Goal: Task Accomplishment & Management: Manage account settings

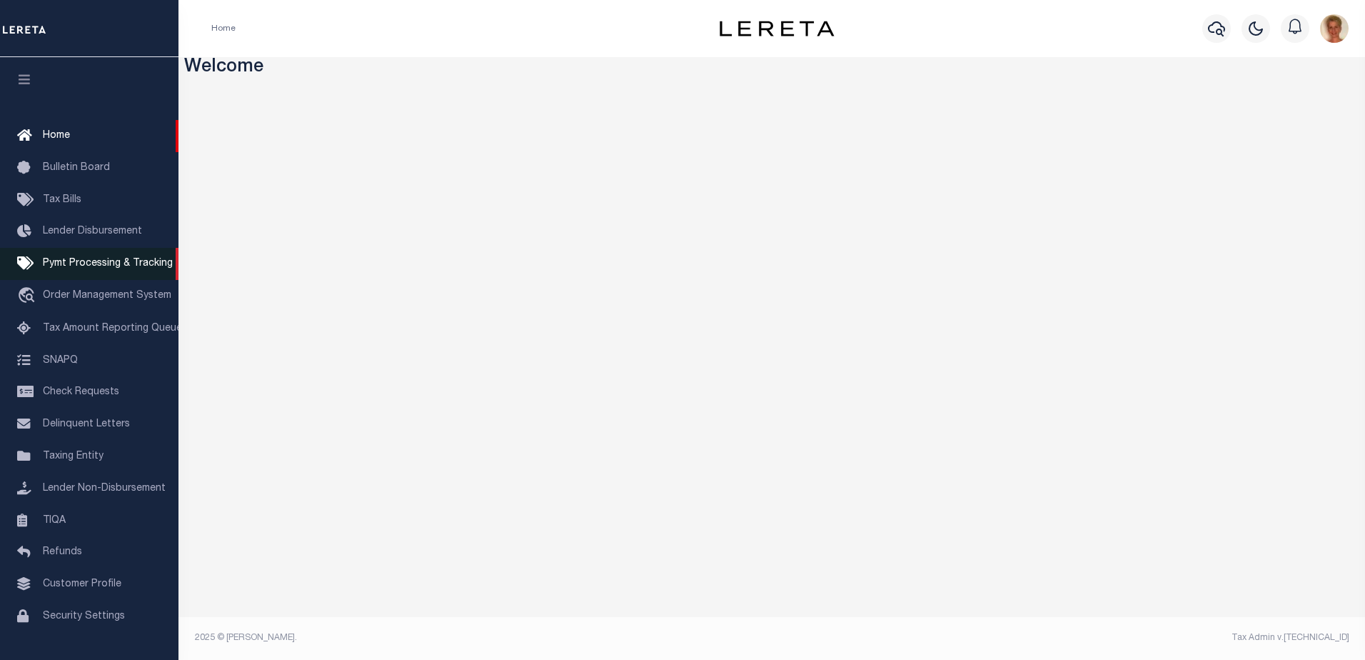
click at [81, 268] on span "Pymt Processing & Tracking" at bounding box center [108, 263] width 130 height 10
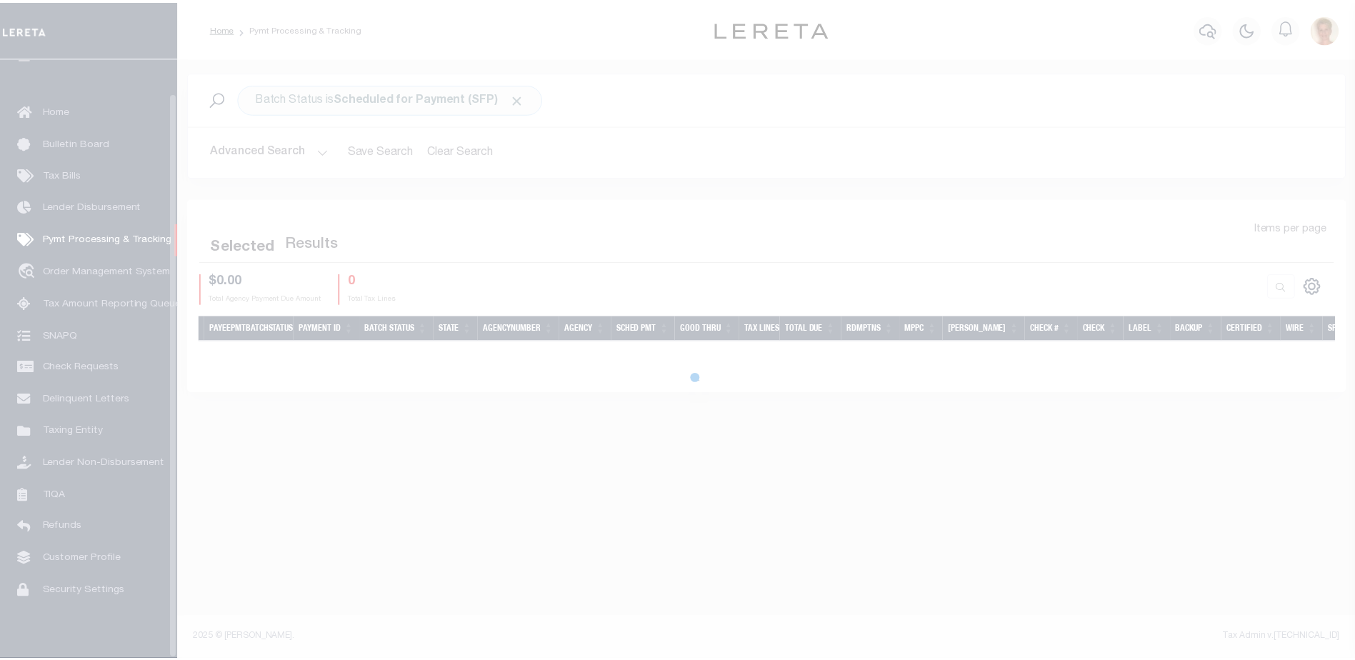
scroll to position [36, 0]
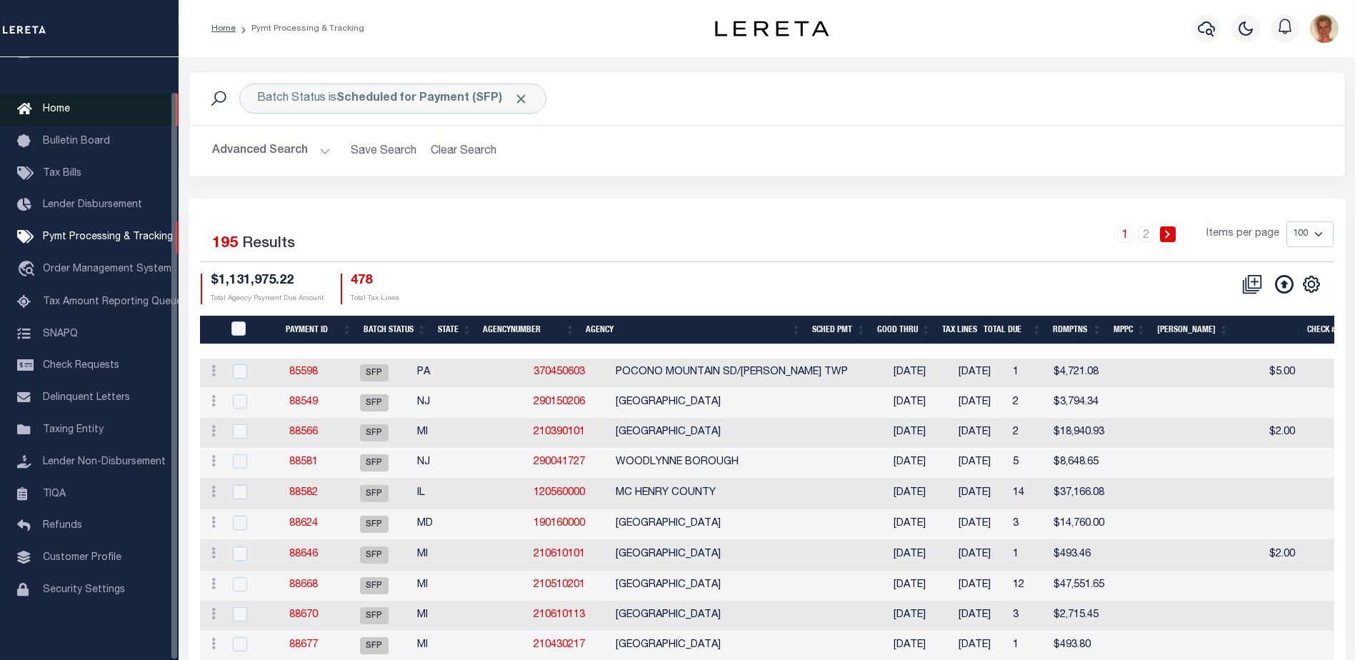
click at [48, 105] on span "Home" at bounding box center [56, 109] width 27 height 10
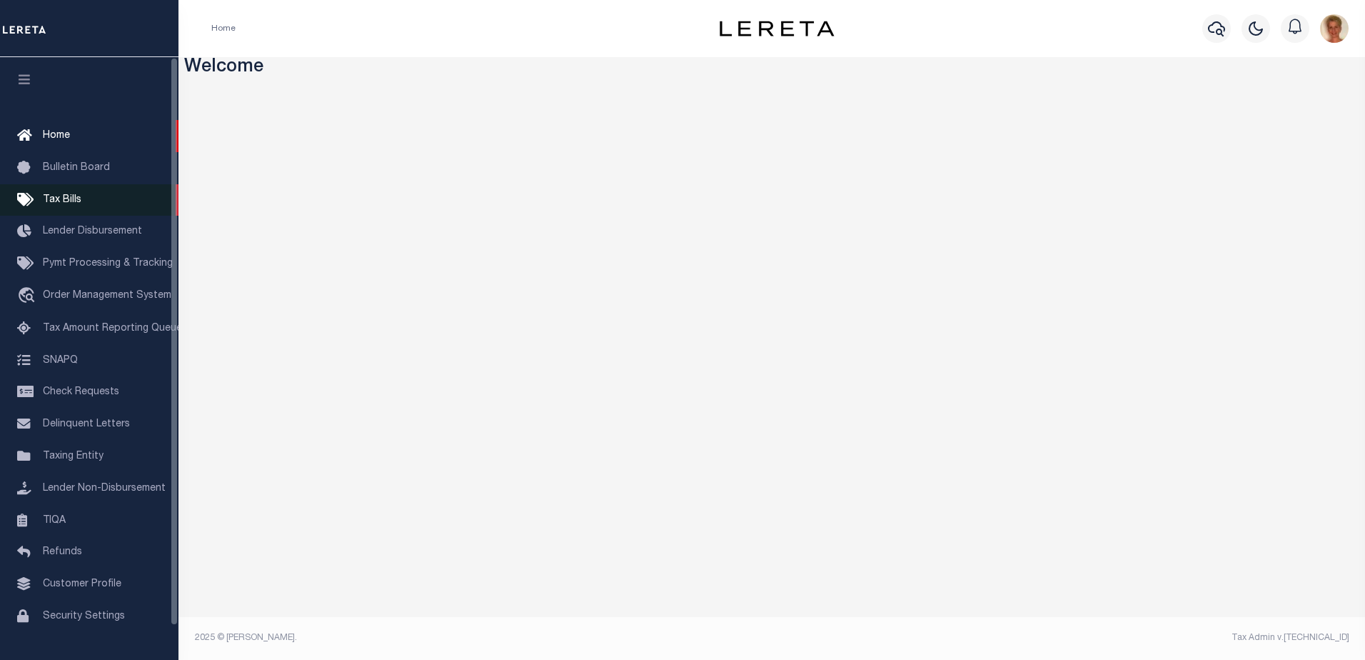
click at [59, 203] on span "Tax Bills" at bounding box center [62, 200] width 39 height 10
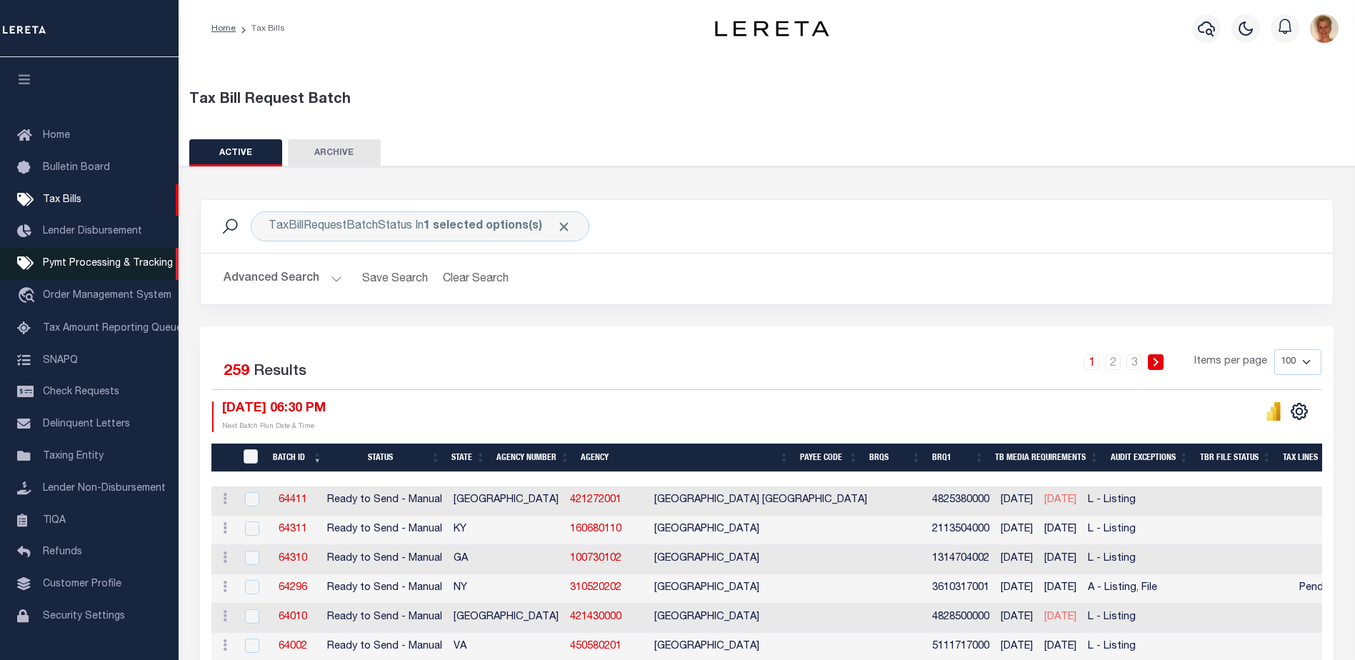
click at [91, 267] on span "Pymt Processing & Tracking" at bounding box center [108, 263] width 130 height 10
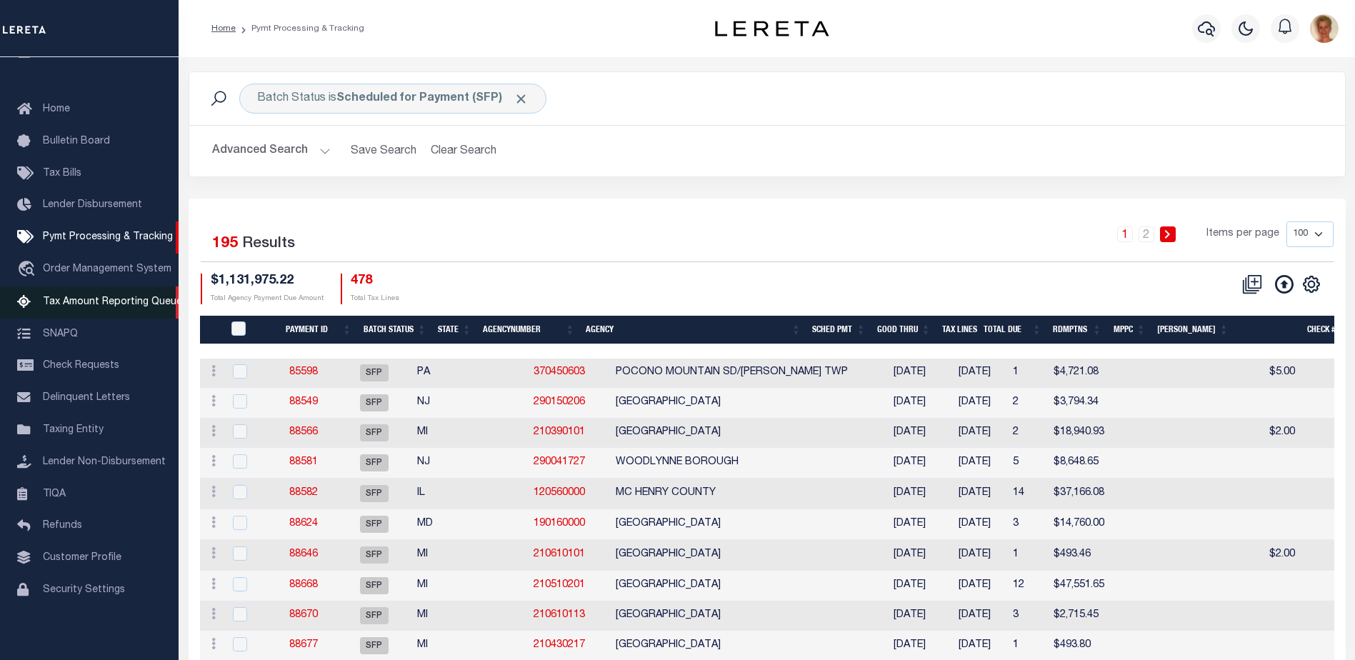
click at [88, 298] on span "Tax Amount Reporting Queue" at bounding box center [112, 302] width 139 height 10
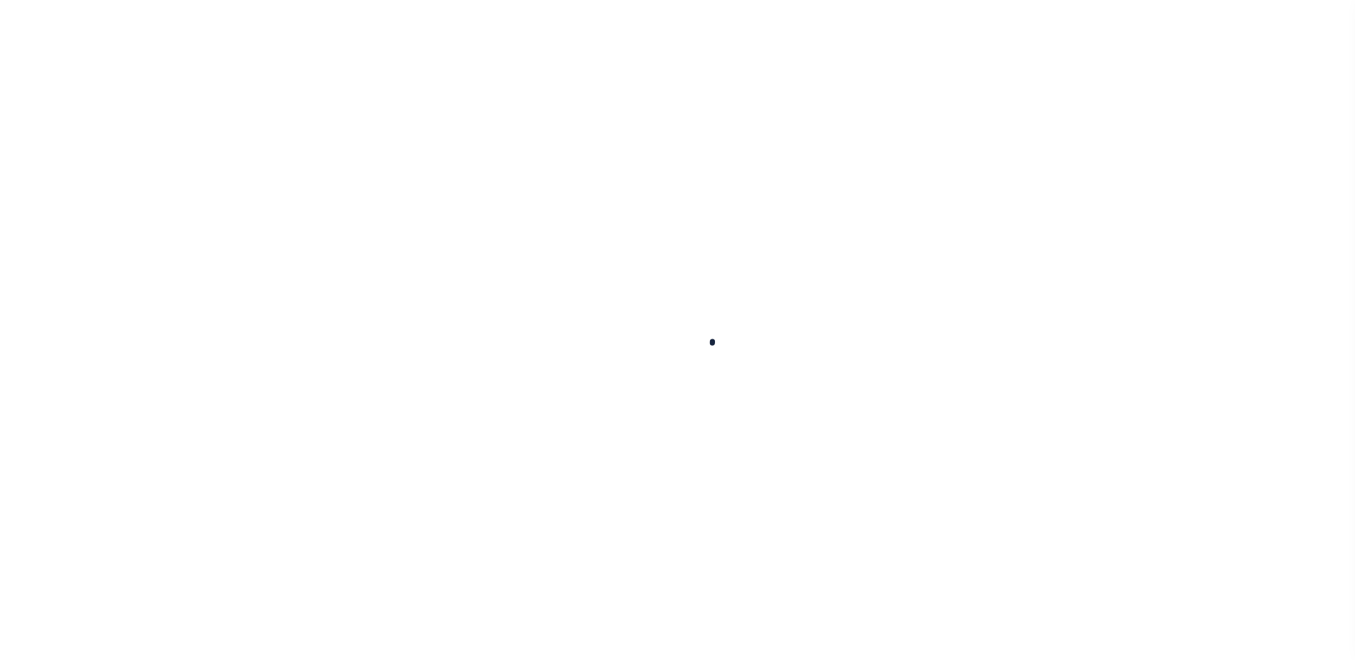
select select "100"
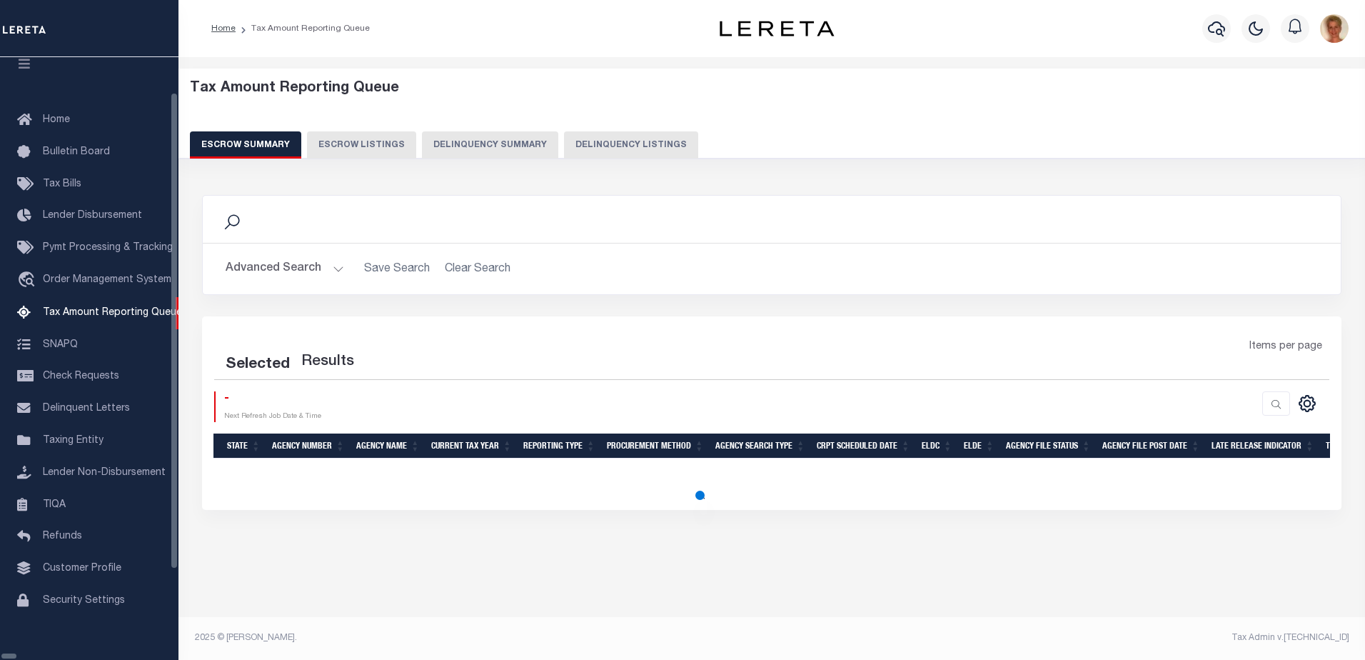
select select "100"
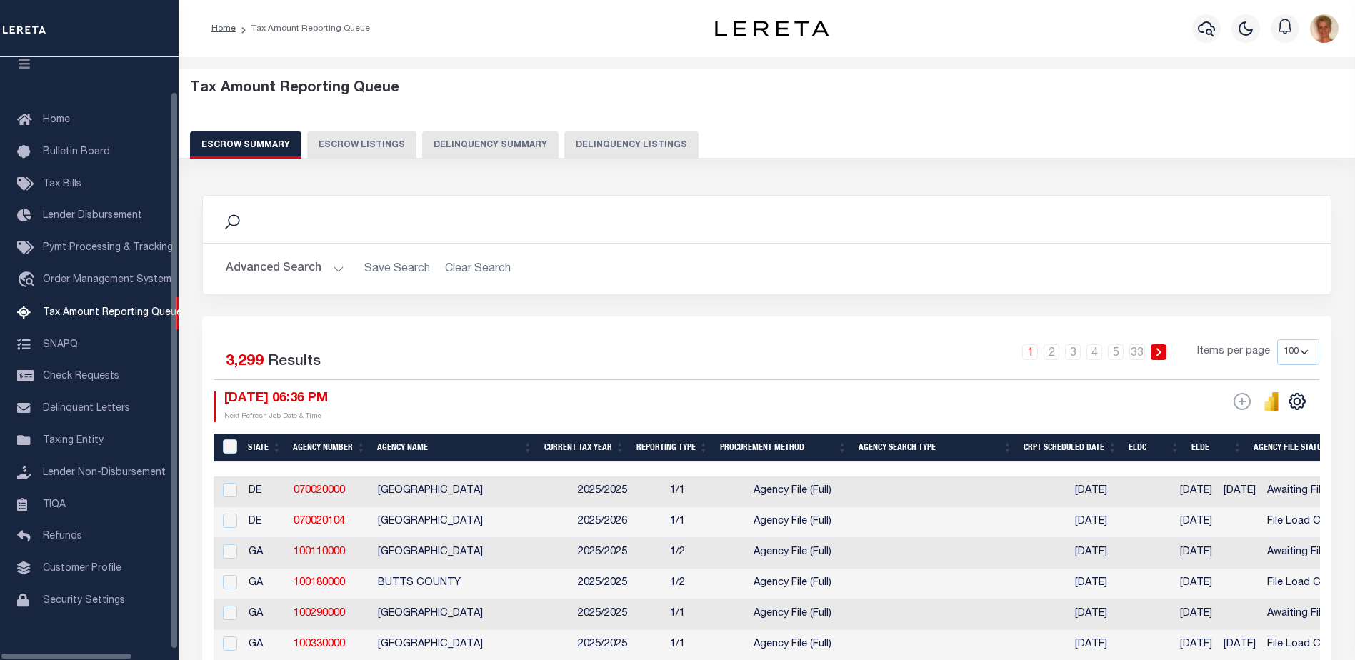
scroll to position [36, 0]
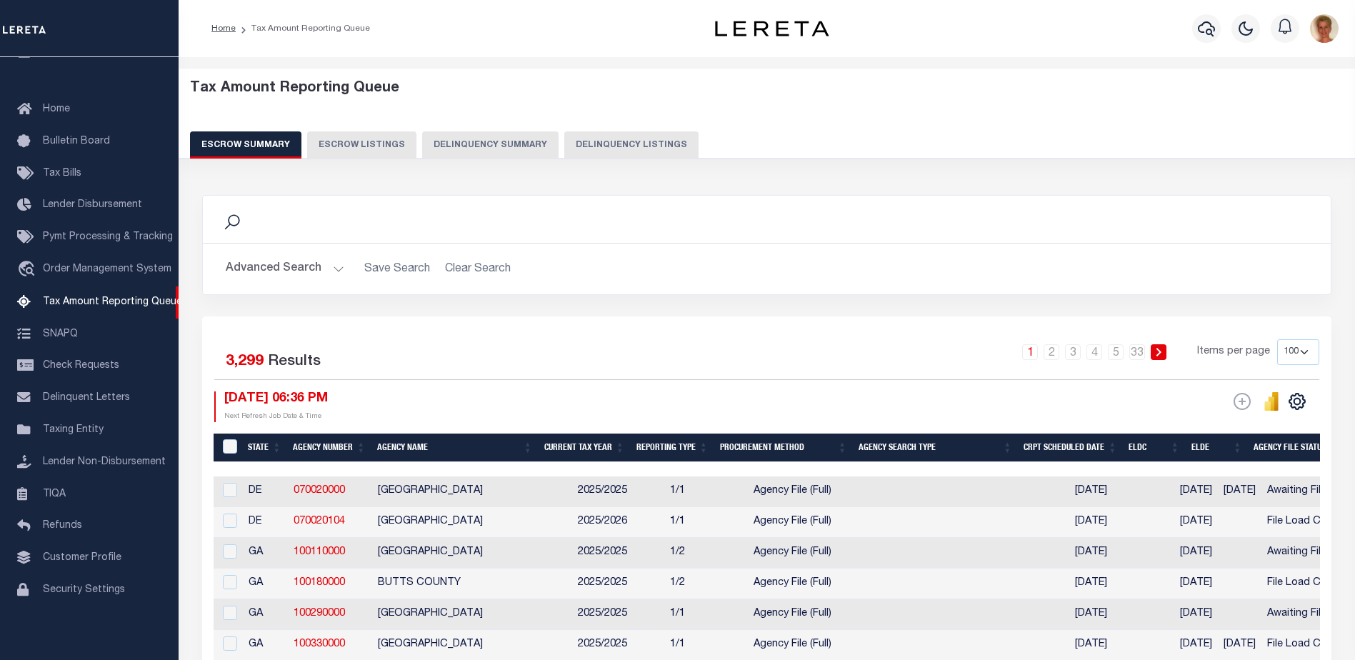
click at [248, 143] on button "Escrow Summary" at bounding box center [245, 144] width 111 height 27
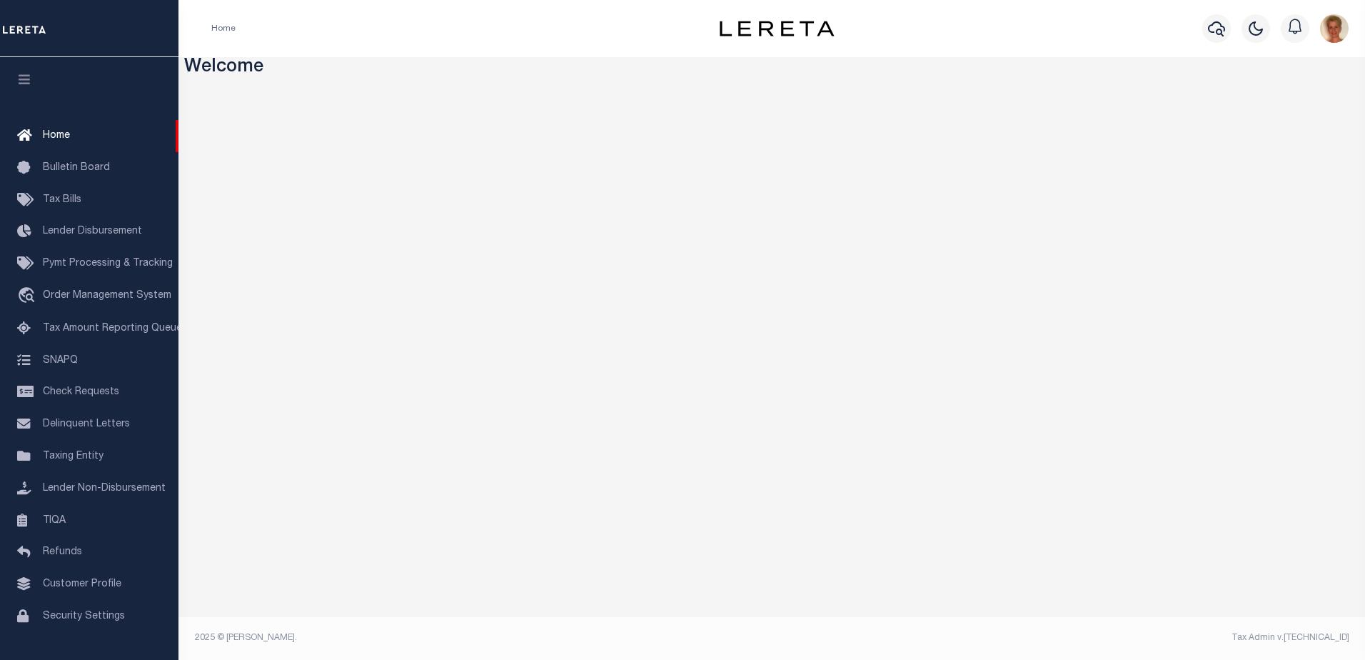
click at [1331, 33] on img "button" at bounding box center [1334, 28] width 29 height 29
click at [1268, 67] on span "Profile" at bounding box center [1273, 66] width 30 height 10
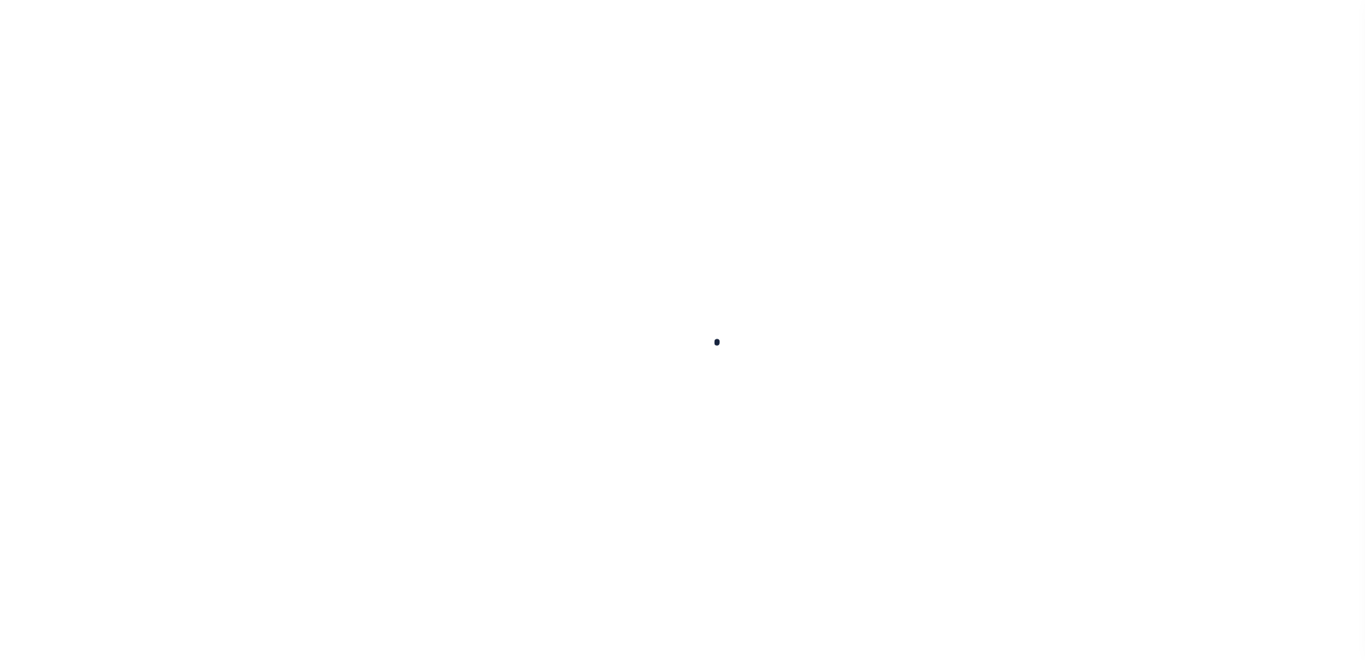
type input "[PERSON_NAME]"
type input "[PERSON_NAME][EMAIL_ADDRESS][PERSON_NAME][DOMAIN_NAME]"
type input "-"
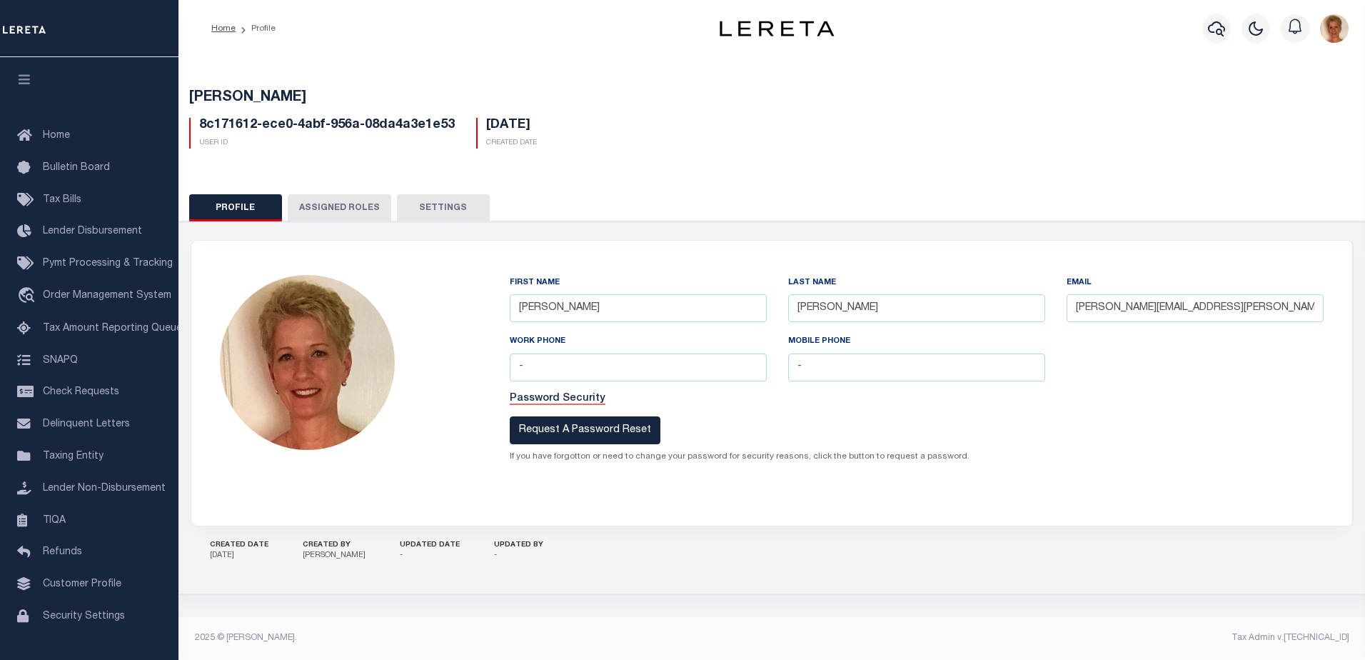
click at [343, 213] on button "Assigned Roles" at bounding box center [340, 207] width 104 height 27
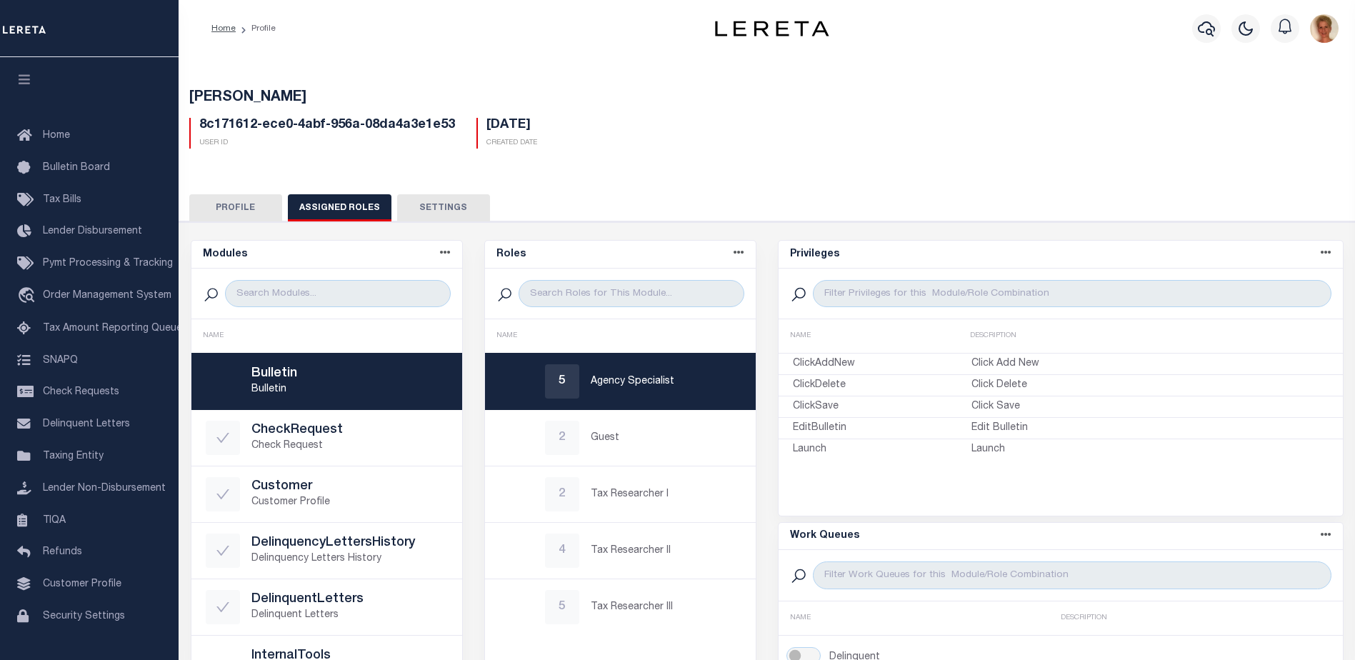
click at [436, 208] on button "Settings" at bounding box center [443, 207] width 93 height 27
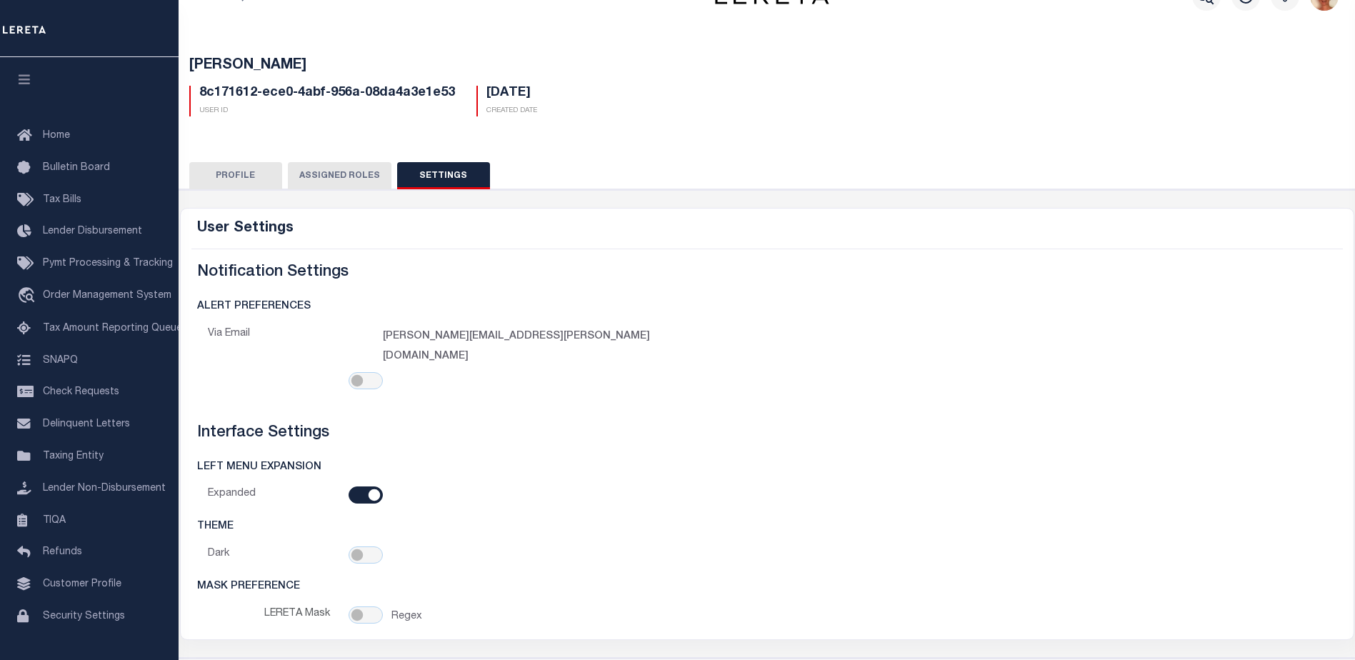
scroll to position [46, 0]
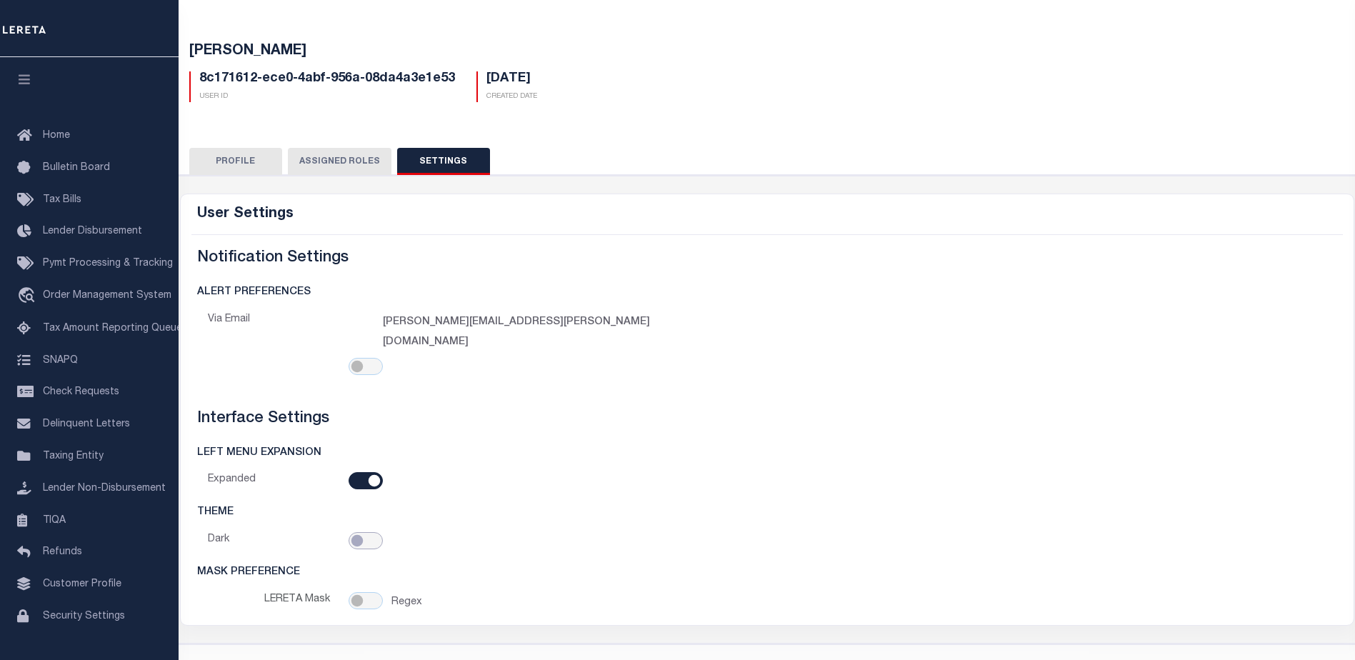
click at [366, 532] on input "checkbox" at bounding box center [365, 540] width 34 height 17
checkbox input "true"
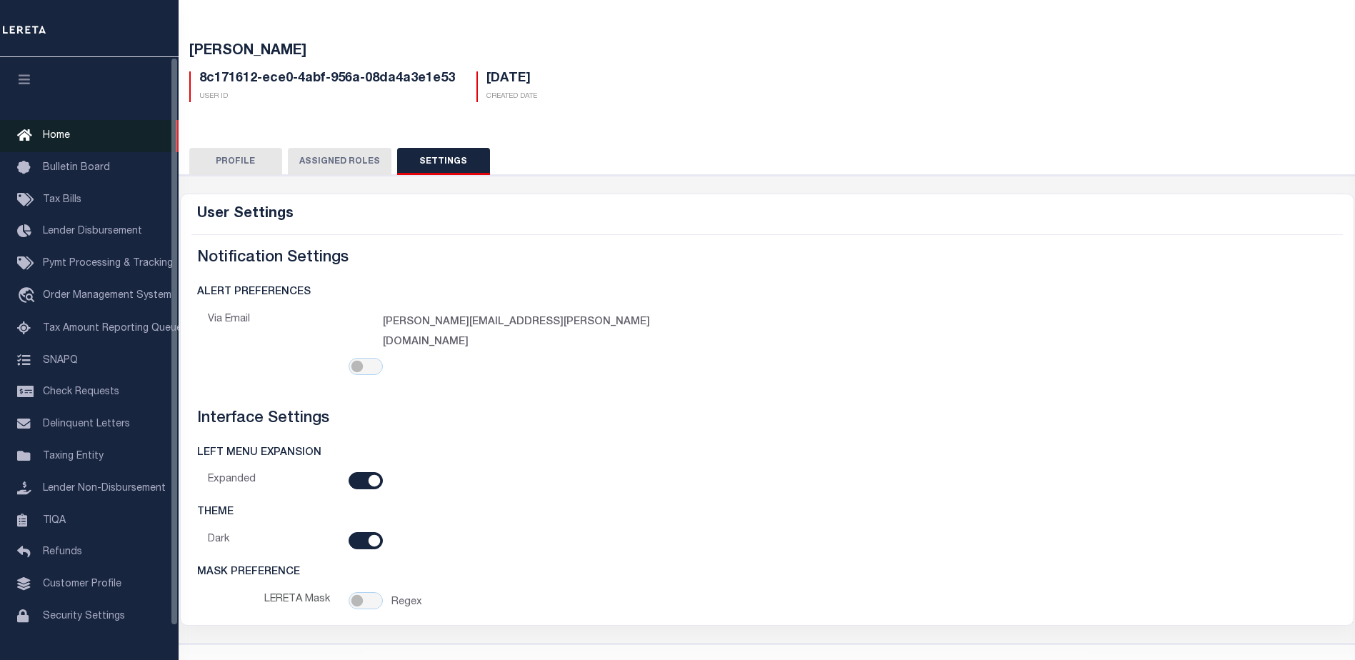
click at [54, 134] on span "Home" at bounding box center [56, 136] width 27 height 10
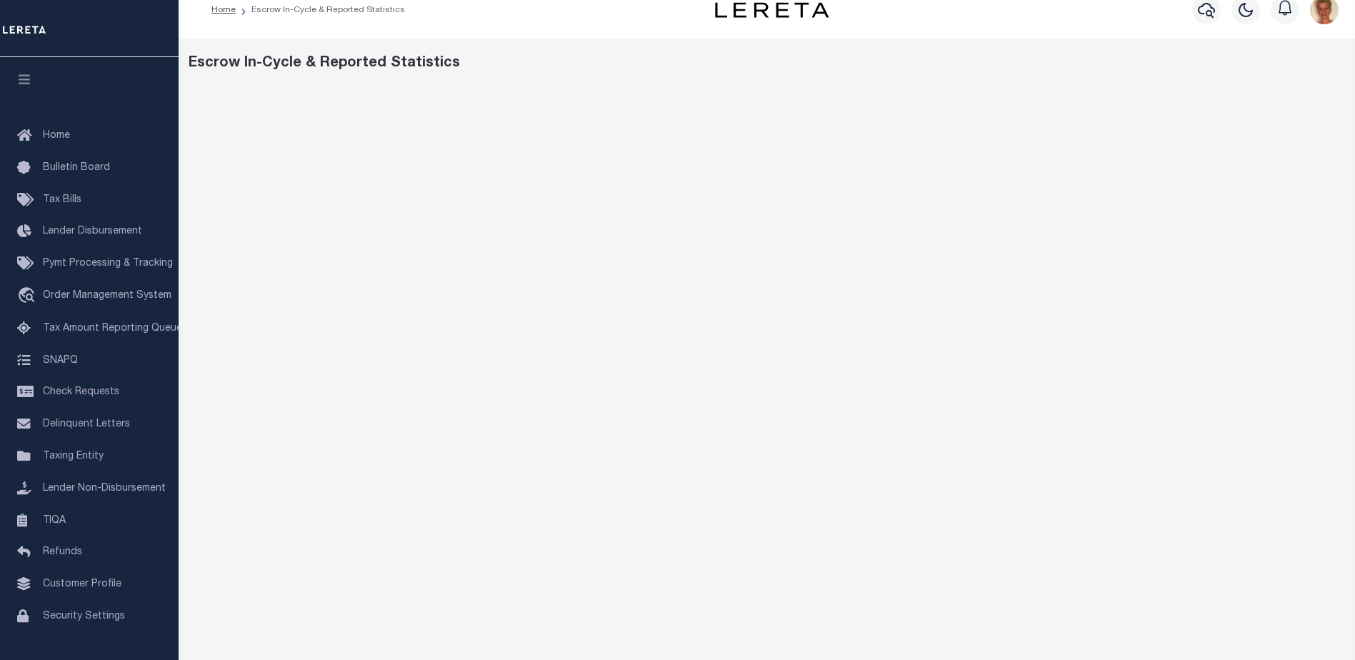
scroll to position [16, 0]
click at [628, 76] on div "Escrow In-Cycle & Reported Statistics" at bounding box center [767, 65] width 1157 height 21
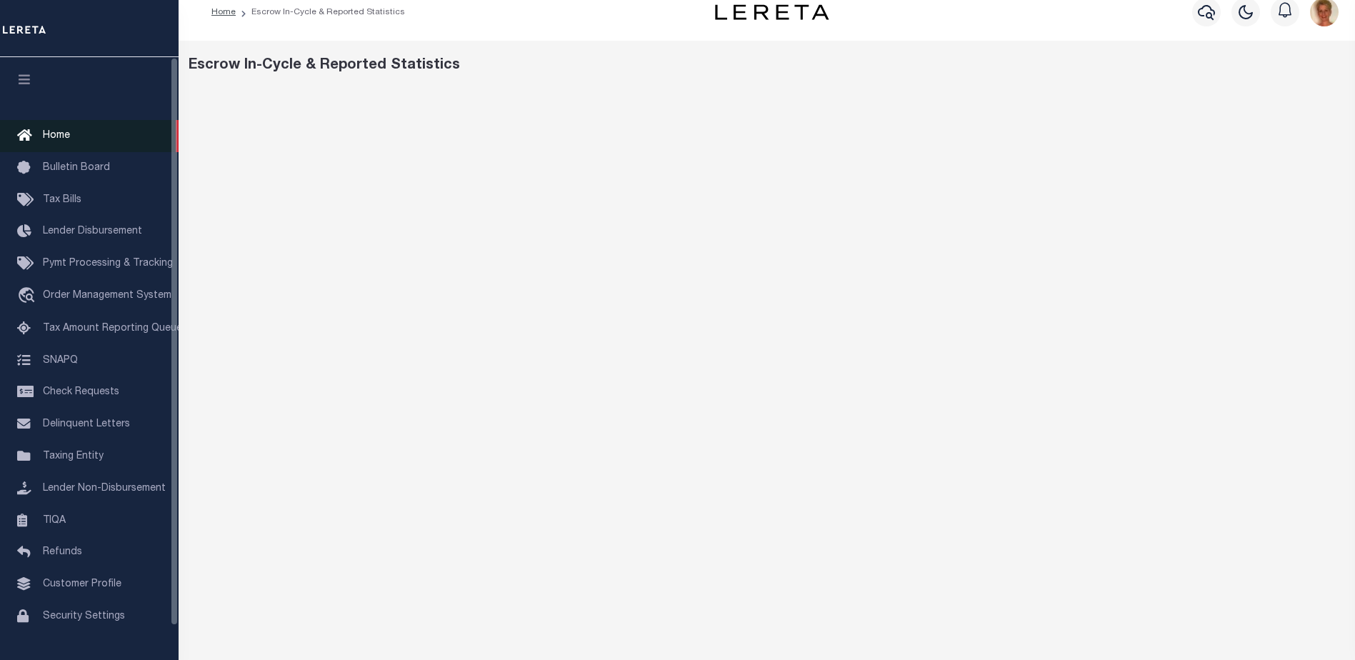
click at [51, 135] on span "Home" at bounding box center [56, 136] width 27 height 10
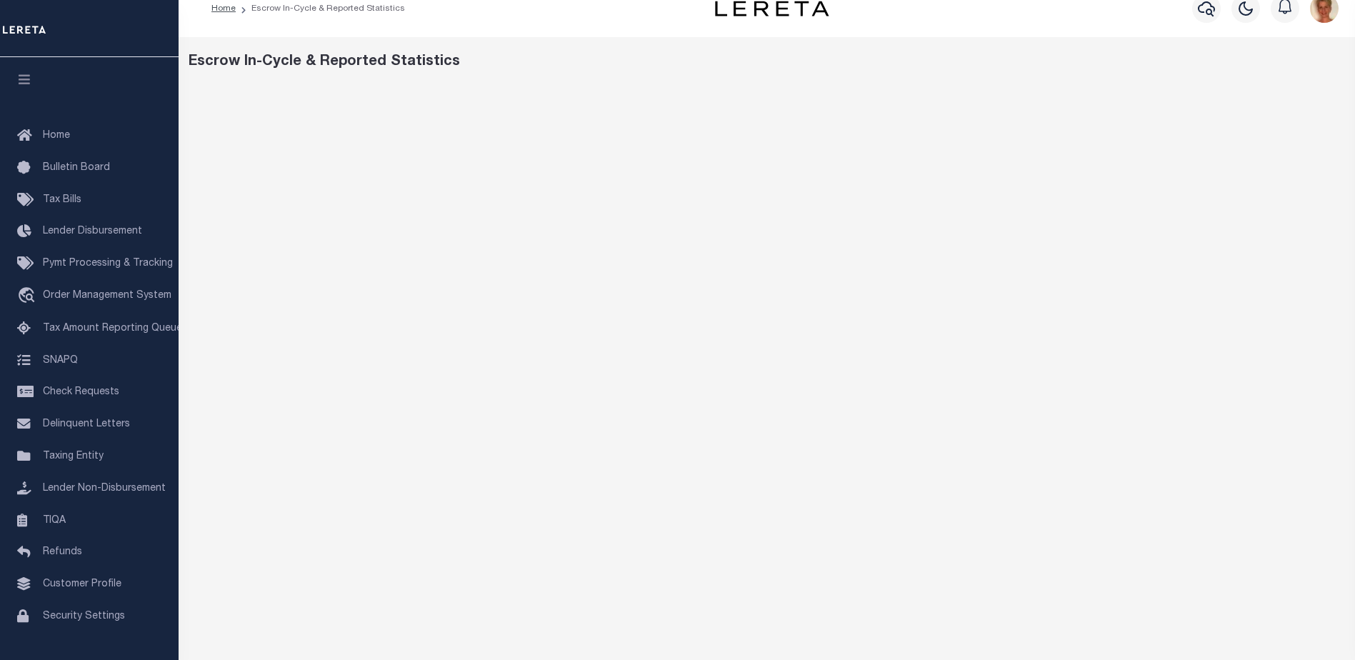
scroll to position [16, 0]
click at [610, 24] on div "Home Escrow In-Cycle & Reported Statistics" at bounding box center [438, 12] width 477 height 30
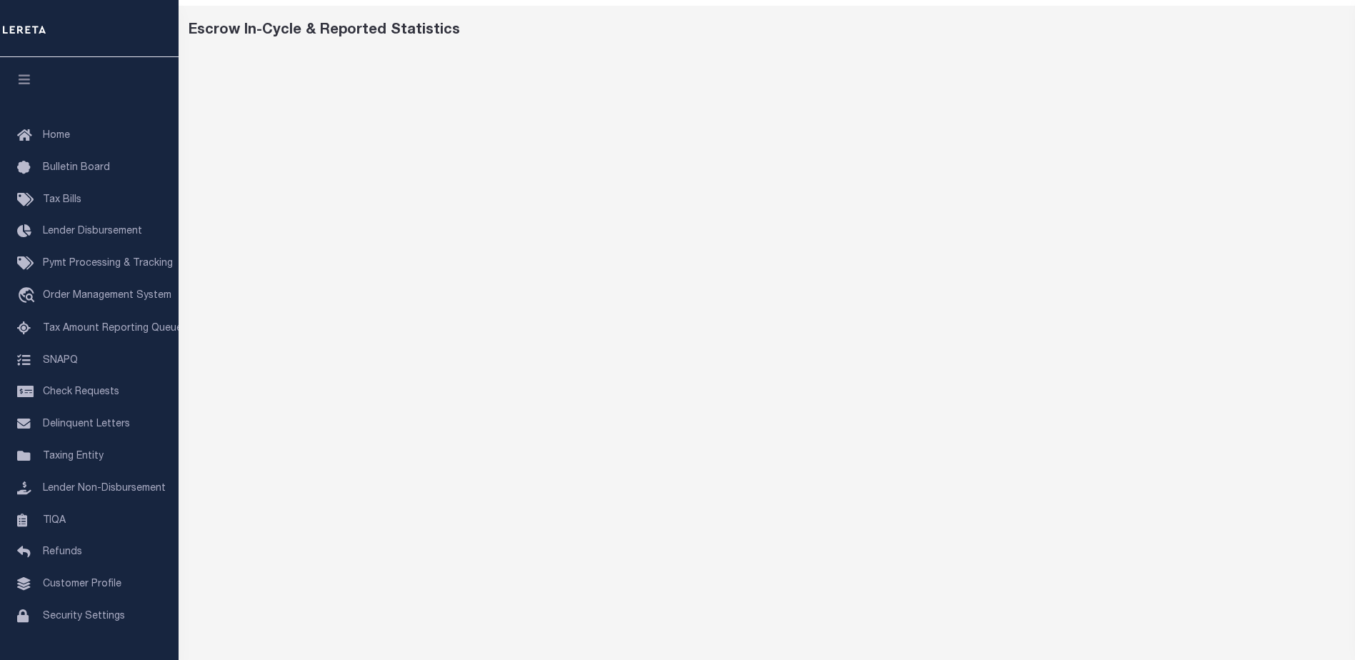
scroll to position [0, 0]
